Goal: Transaction & Acquisition: Purchase product/service

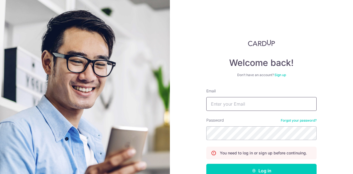
click at [261, 100] on input "Email" at bounding box center [262, 104] width 110 height 14
type input "[PERSON_NAME][EMAIL_ADDRESS][PERSON_NAME][DOMAIN_NAME]"
click at [207, 164] on button "Log in" at bounding box center [262, 171] width 110 height 14
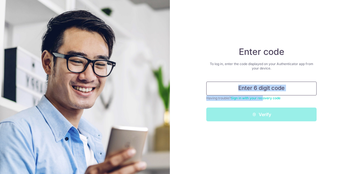
drag, startPoint x: 0, startPoint y: 0, endPoint x: 255, endPoint y: 87, distance: 269.0
click at [255, 87] on form "Having trouble? Sign in with your recovery code Verify" at bounding box center [262, 102] width 110 height 40
click at [255, 87] on input "text" at bounding box center [262, 89] width 110 height 14
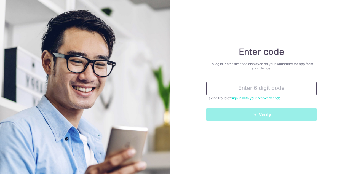
click at [255, 87] on input "text" at bounding box center [262, 89] width 110 height 14
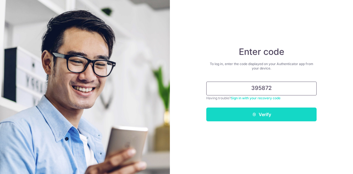
type input "395872"
click at [225, 118] on button "Verify" at bounding box center [262, 115] width 110 height 14
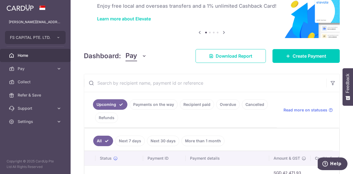
scroll to position [77, 0]
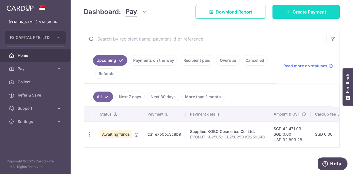
click at [289, 10] on link "Create Payment" at bounding box center [306, 12] width 67 height 14
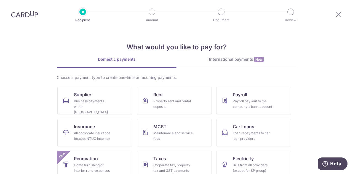
click at [235, 60] on div "International payments New" at bounding box center [237, 60] width 120 height 6
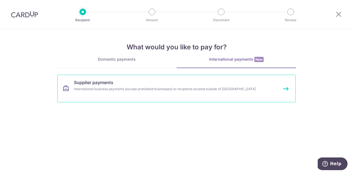
click at [152, 93] on link "Supplier payments International business payments (except prohibited businesses…" at bounding box center [176, 89] width 239 height 28
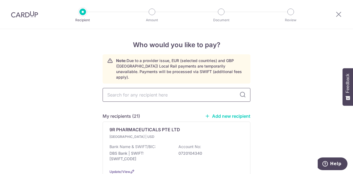
click at [172, 90] on input "text" at bounding box center [177, 95] width 148 height 14
type input "63001209255"
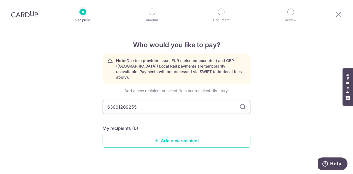
click at [162, 100] on input "63001209255" at bounding box center [177, 107] width 148 height 14
type input "SHENZHEN NATIONVISION"
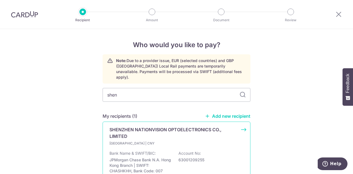
click at [165, 141] on p "Hong Kong | CNY" at bounding box center [142, 144] width 65 height 6
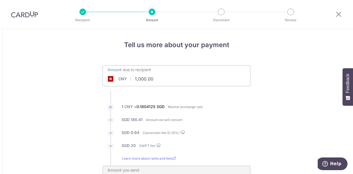
click at [152, 79] on input "1,000.00" at bounding box center [145, 79] width 85 height 13
paste input "29,802"
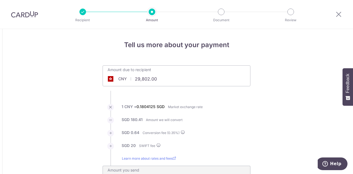
type input "29,802.00"
type input "5,415.01"
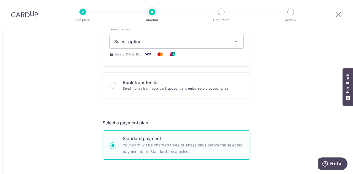
scroll to position [249, 0]
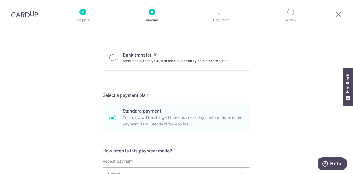
click at [111, 56] on input "Bank transfer Send money from your bank account and enjoy zero processing fee" at bounding box center [113, 57] width 7 height 7
radio input "true"
type input "29,802.00"
type input "5,406.73"
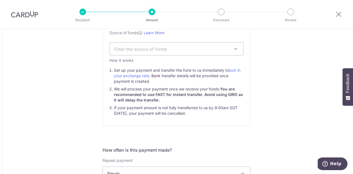
click at [177, 54] on span "Enter the source of funds" at bounding box center [177, 49] width 134 height 13
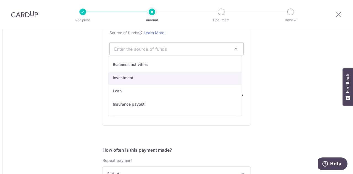
select select "2"
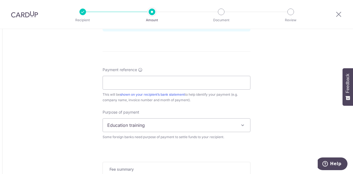
scroll to position [469, 0]
click at [139, 86] on input "Payment reference" at bounding box center [177, 84] width 148 height 14
paste input "HZ_GN_XZ20250806-XZ01"
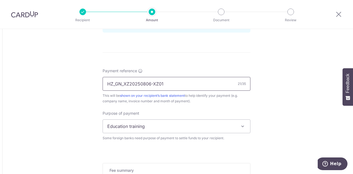
type input "HZ_GN_XZ20250806-XZ01"
click at [153, 130] on span "Education training" at bounding box center [176, 126] width 147 height 13
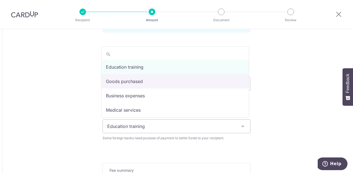
select select "Goods purchased"
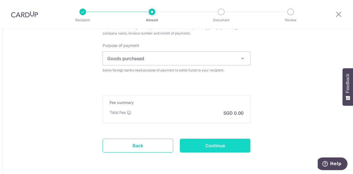
scroll to position [552, 0]
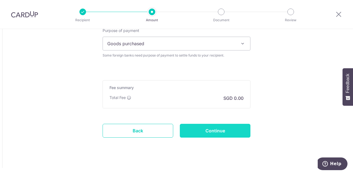
click at [209, 129] on input "Continue" at bounding box center [215, 131] width 71 height 14
type input "Create Schedule"
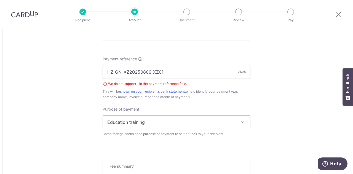
scroll to position [485, 0]
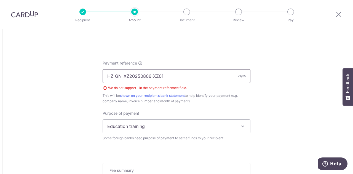
click at [123, 73] on input "HZ_GN_XZ20250806-XZ01" at bounding box center [177, 76] width 148 height 14
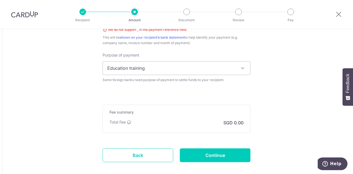
scroll to position [571, 0]
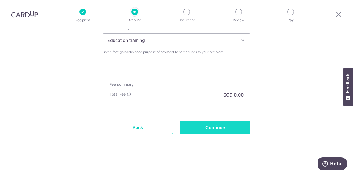
type input "HZ GN XZ20250806-XZ01"
click at [224, 129] on input "Continue" at bounding box center [215, 128] width 71 height 14
type input "Create Schedule"
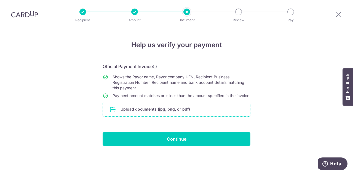
drag, startPoint x: 0, startPoint y: 0, endPoint x: 244, endPoint y: 118, distance: 270.6
click at [244, 117] on input "file" at bounding box center [176, 109] width 147 height 14
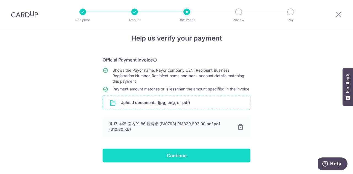
scroll to position [26, 0]
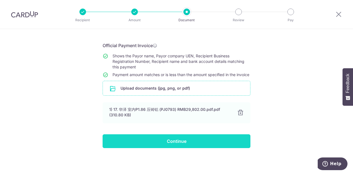
click at [189, 139] on input "Continue" at bounding box center [177, 141] width 148 height 14
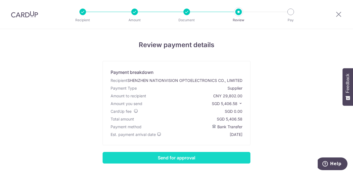
click at [177, 153] on input "Send for approval" at bounding box center [177, 158] width 148 height 12
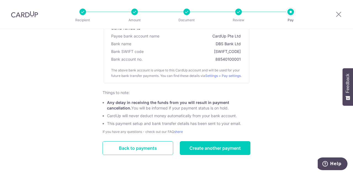
scroll to position [135, 0]
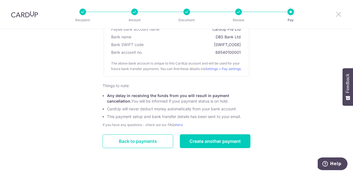
click at [339, 15] on icon at bounding box center [339, 14] width 7 height 7
